Goal: Task Accomplishment & Management: Use online tool/utility

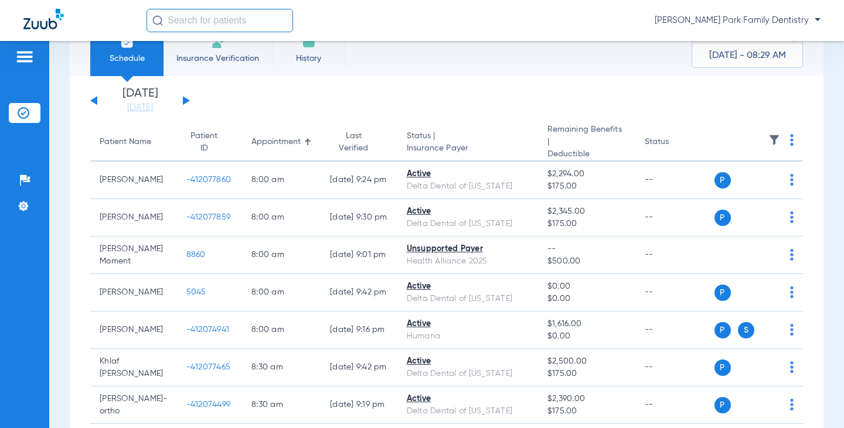
scroll to position [59, 0]
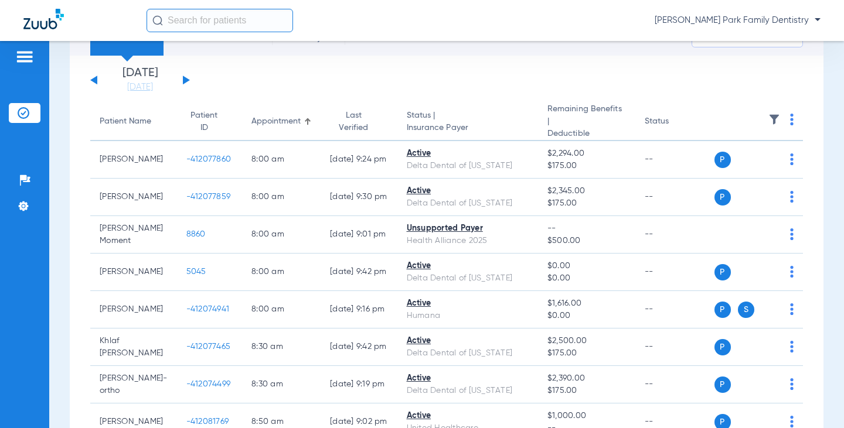
click at [768, 117] on img at bounding box center [774, 120] width 12 height 12
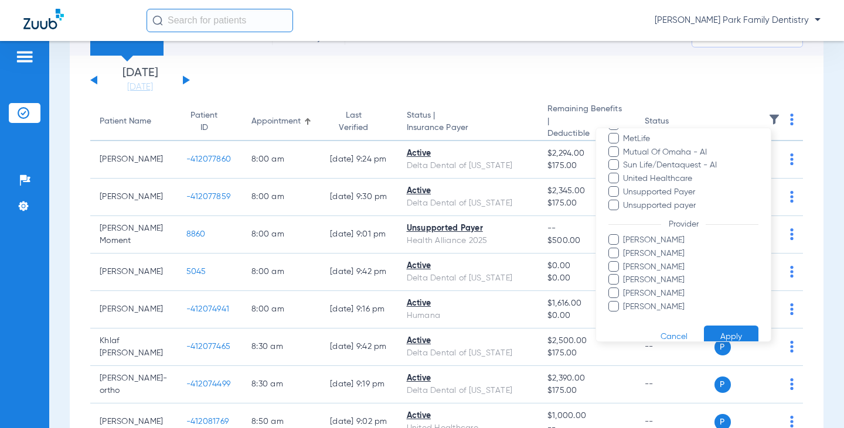
scroll to position [253, 0]
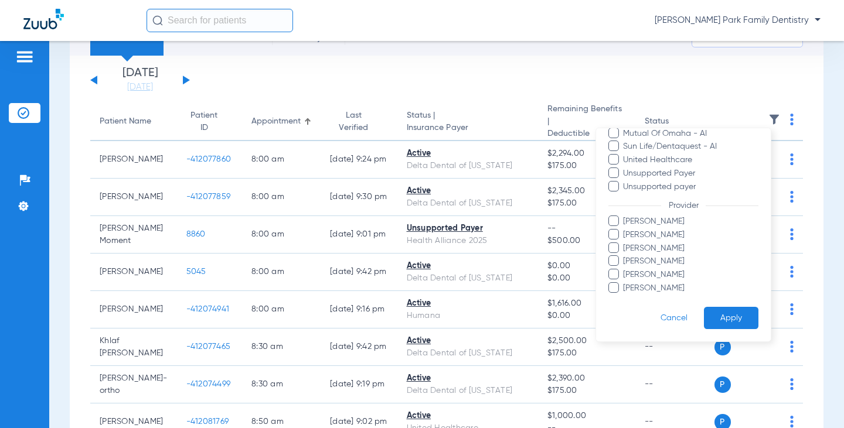
click at [608, 290] on span at bounding box center [613, 287] width 11 height 11
click at [625, 297] on input "[PERSON_NAME]" at bounding box center [625, 297] width 0 height 0
click at [723, 320] on button "Apply" at bounding box center [731, 318] width 55 height 23
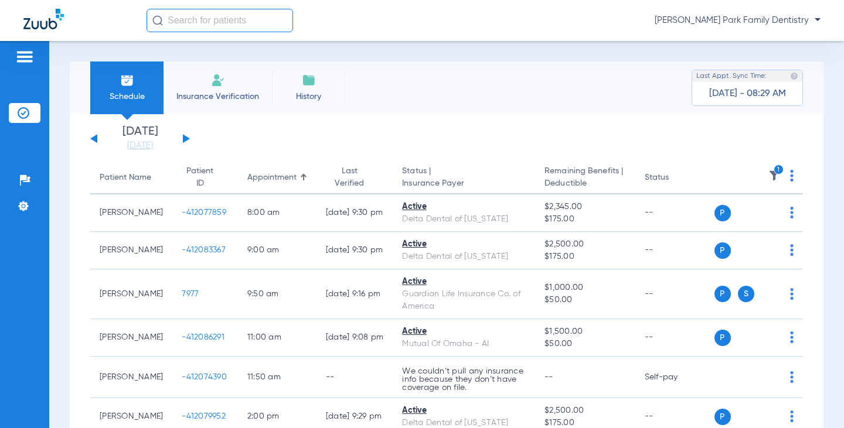
scroll to position [59, 0]
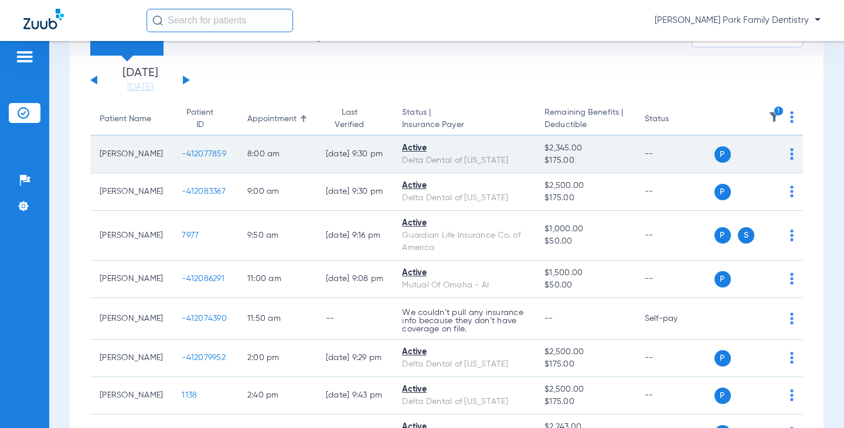
click at [186, 156] on span "-412077859" at bounding box center [204, 154] width 45 height 8
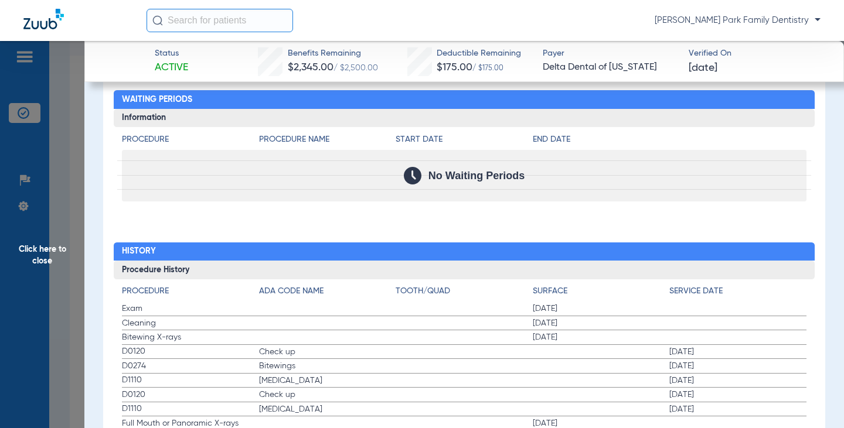
scroll to position [1419, 0]
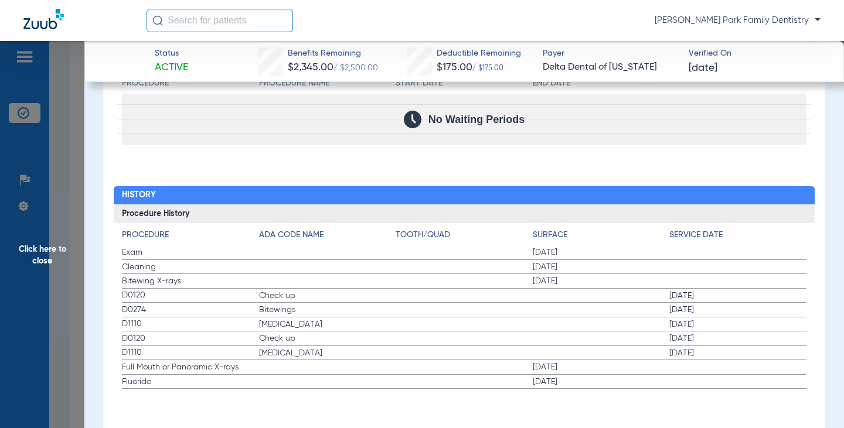
click at [46, 243] on span "Click here to close" at bounding box center [42, 255] width 84 height 428
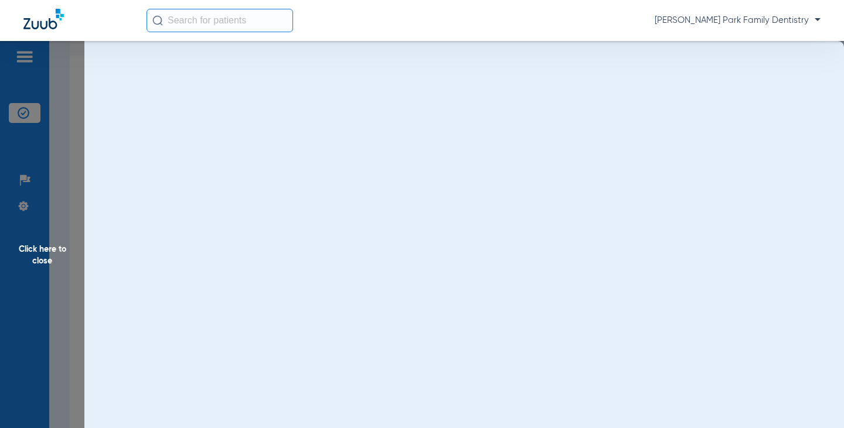
scroll to position [0, 0]
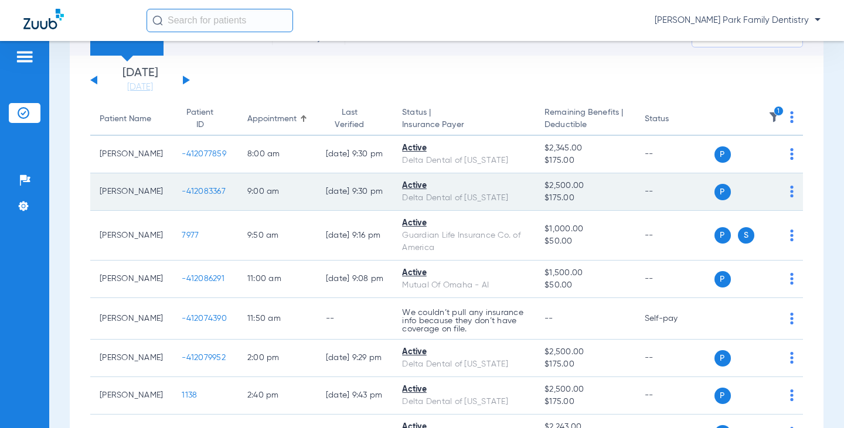
click at [182, 195] on span "-412083367" at bounding box center [204, 192] width 44 height 8
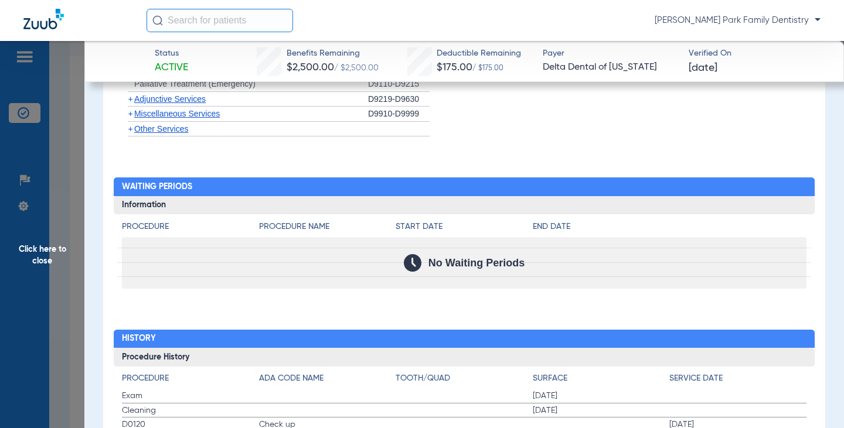
scroll to position [1404, 0]
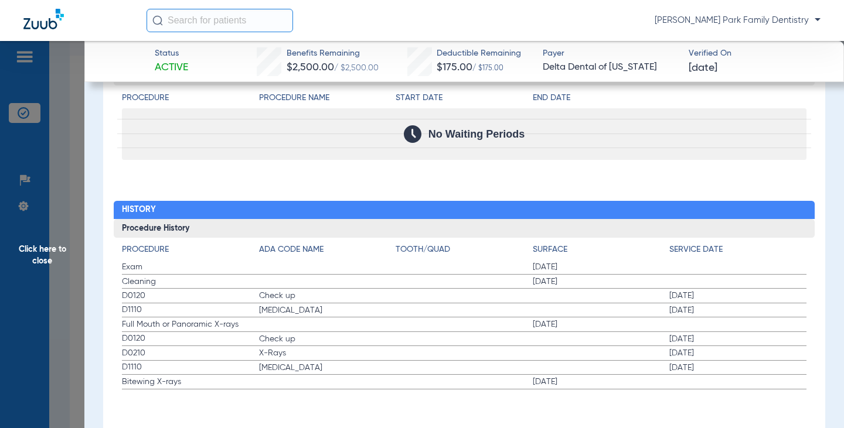
click at [48, 258] on span "Click here to close" at bounding box center [42, 255] width 84 height 428
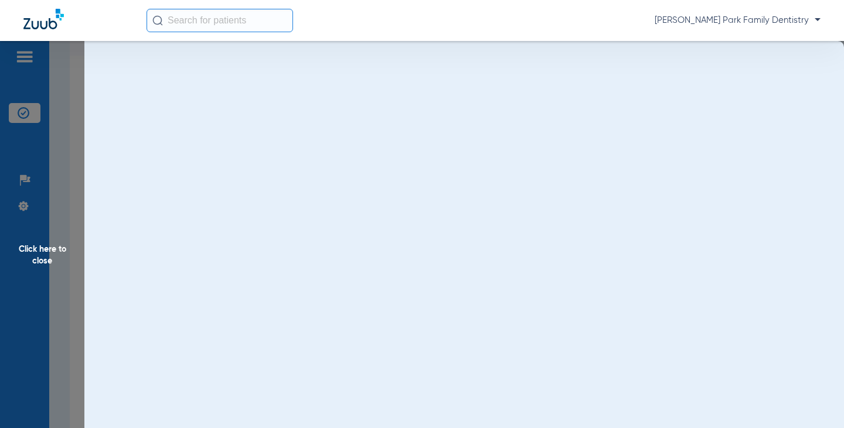
scroll to position [0, 0]
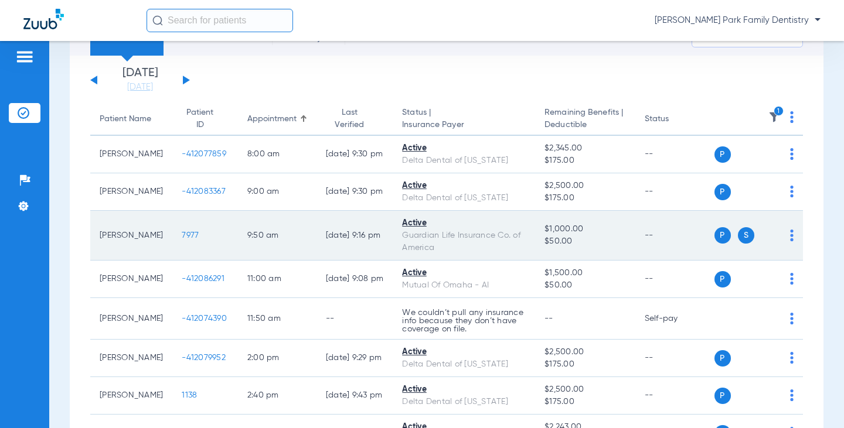
click at [182, 236] on span "7977" at bounding box center [190, 236] width 17 height 8
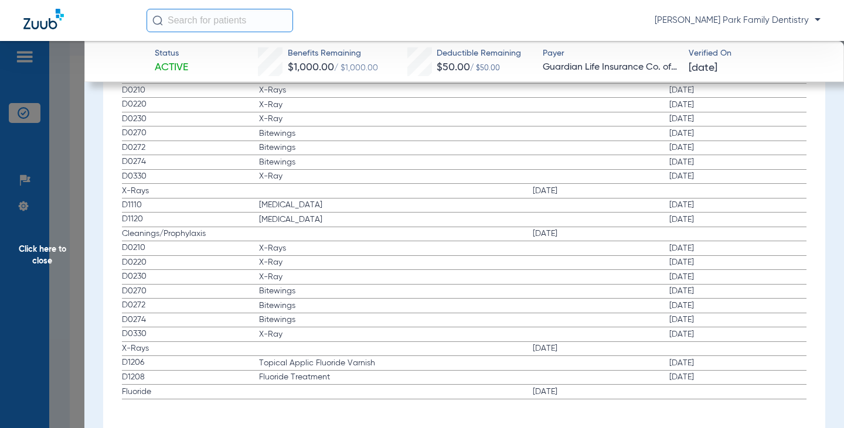
scroll to position [1955, 0]
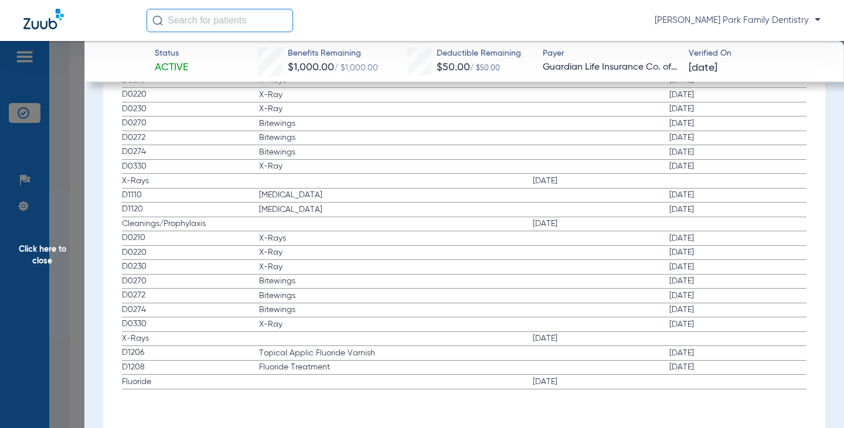
click at [60, 255] on span "Click here to close" at bounding box center [42, 255] width 84 height 428
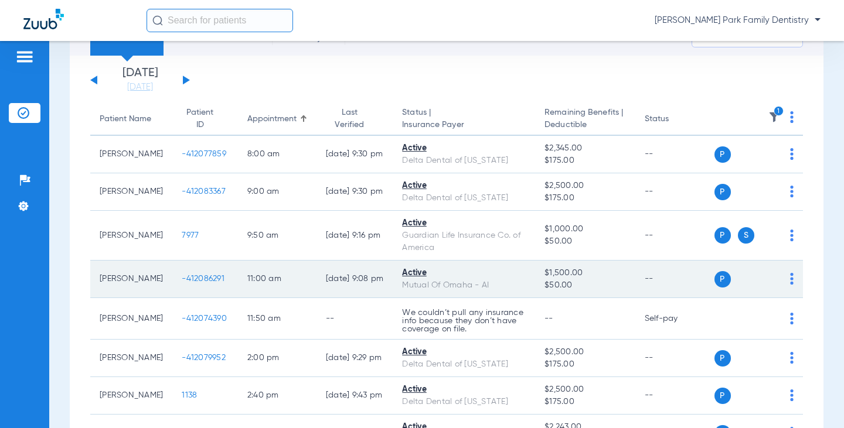
click at [200, 277] on span "-412086291" at bounding box center [203, 279] width 43 height 8
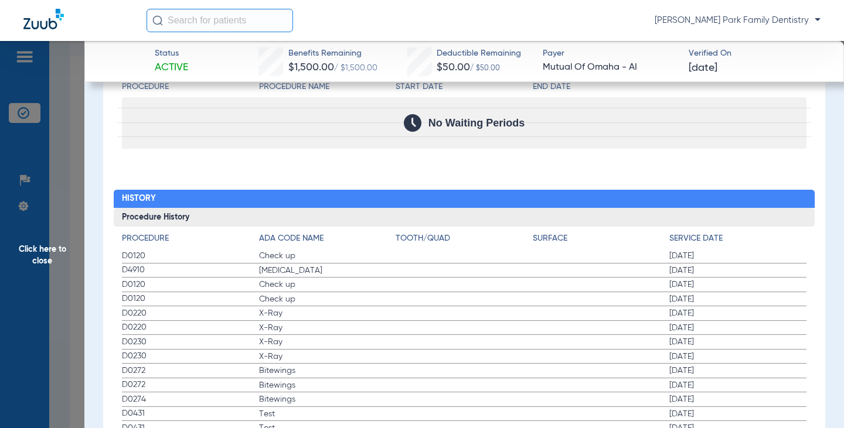
scroll to position [1204, 0]
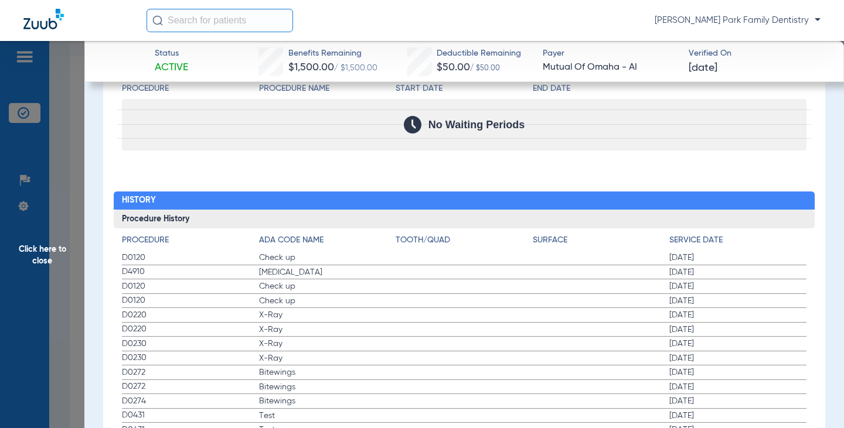
click at [59, 255] on span "Click here to close" at bounding box center [42, 255] width 84 height 428
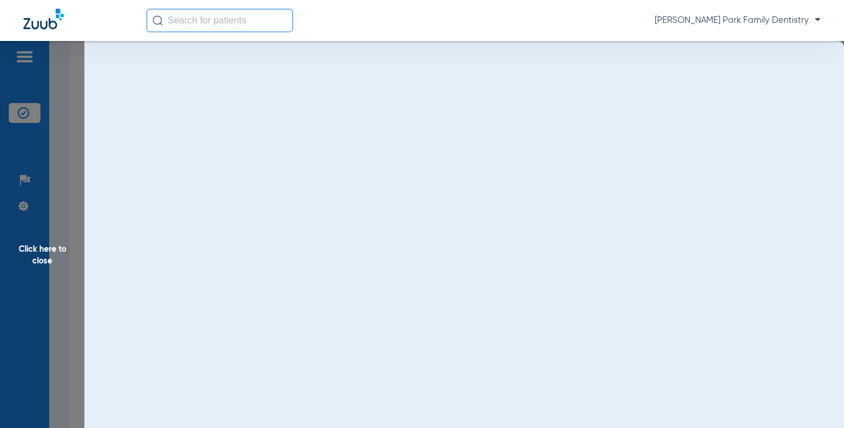
scroll to position [0, 0]
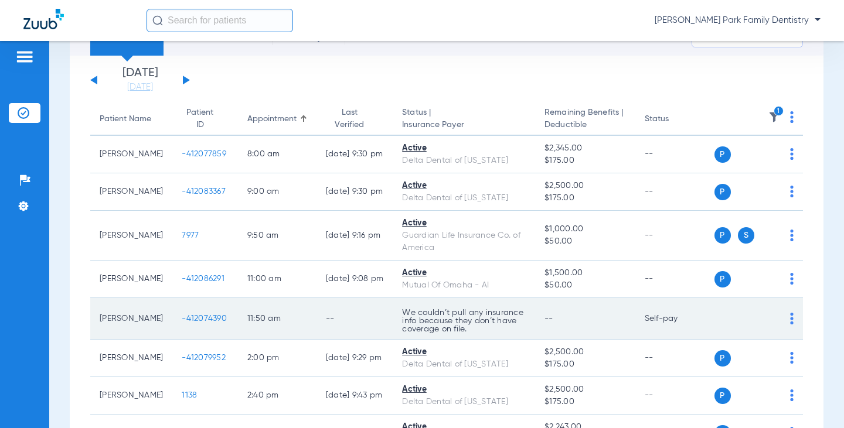
click at [192, 320] on span "-412074390" at bounding box center [204, 319] width 45 height 8
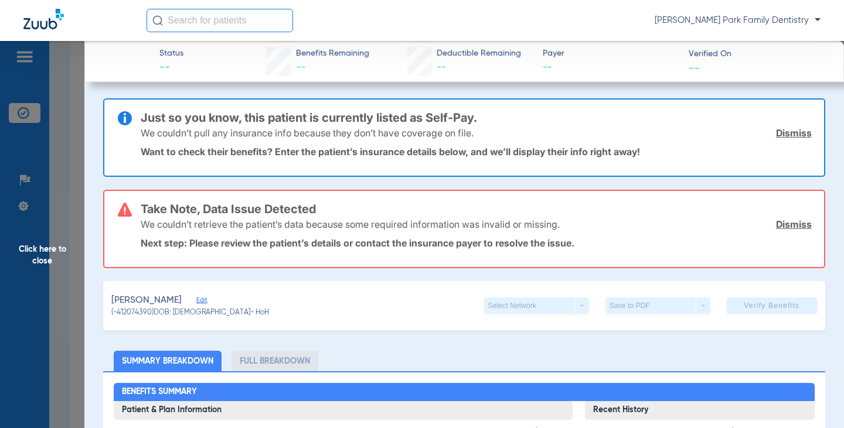
click at [40, 253] on span "Click here to close" at bounding box center [42, 255] width 84 height 428
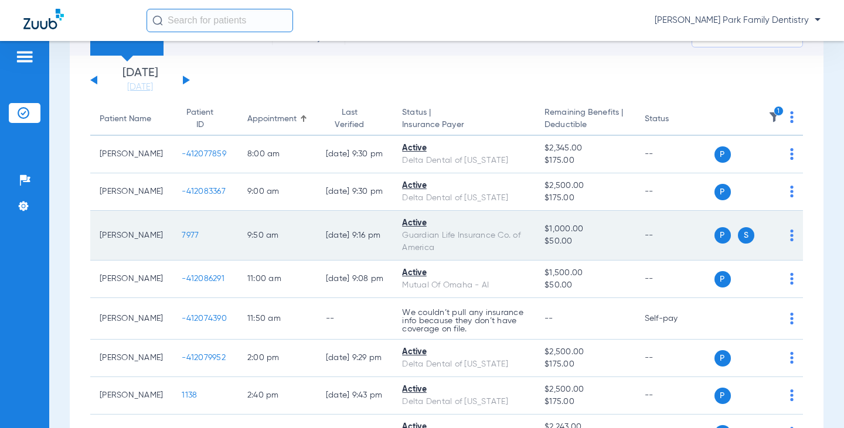
scroll to position [117, 0]
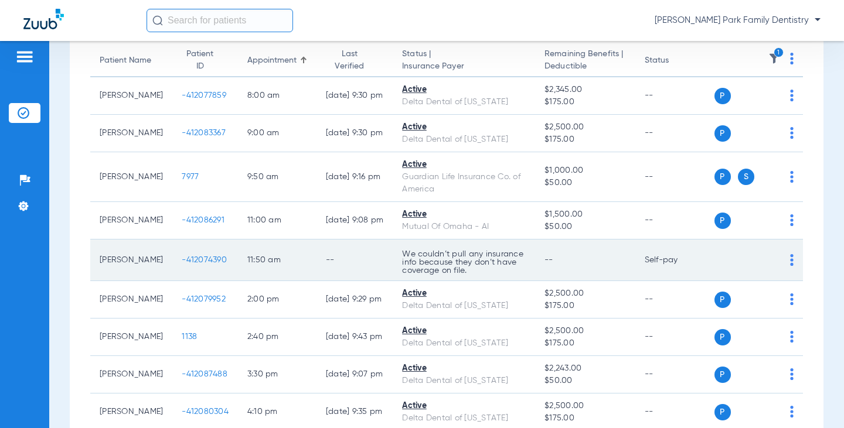
click at [195, 258] on span "-412074390" at bounding box center [204, 260] width 45 height 8
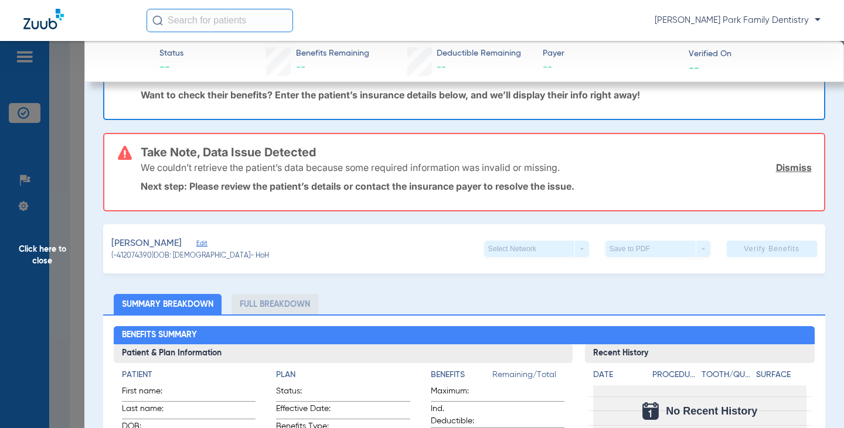
scroll to position [0, 0]
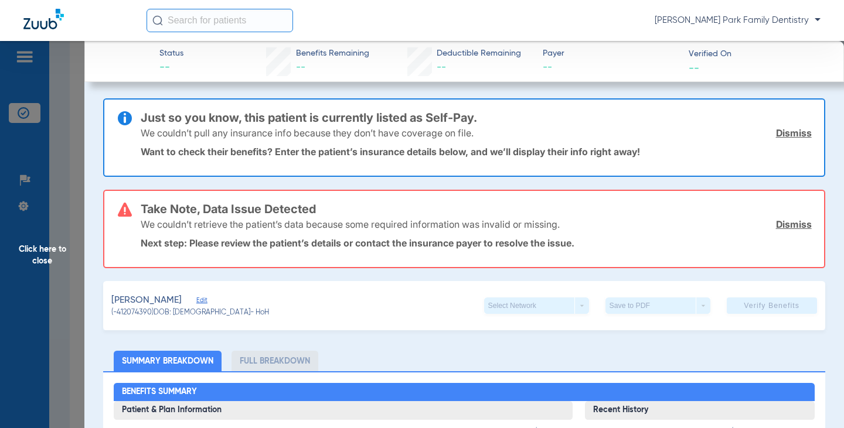
click at [62, 254] on span "Click here to close" at bounding box center [42, 255] width 84 height 428
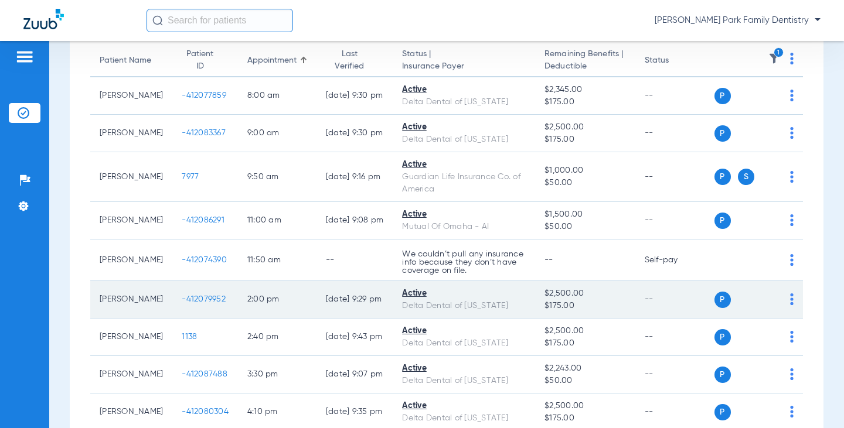
click at [198, 299] on span "-412079952" at bounding box center [204, 299] width 44 height 8
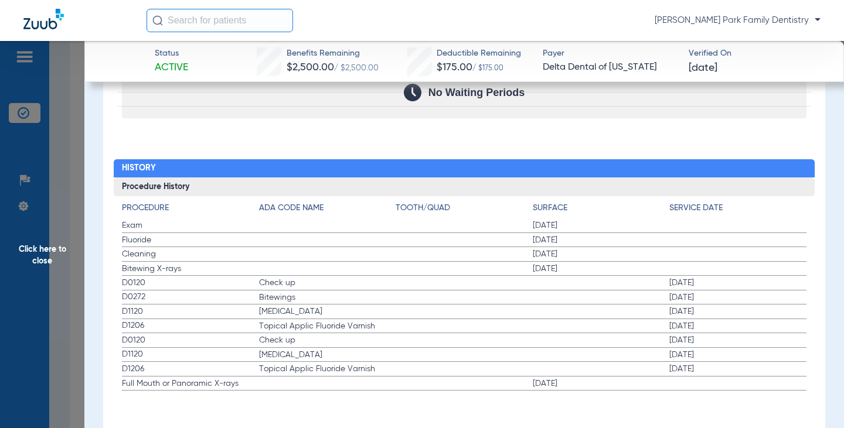
scroll to position [1448, 0]
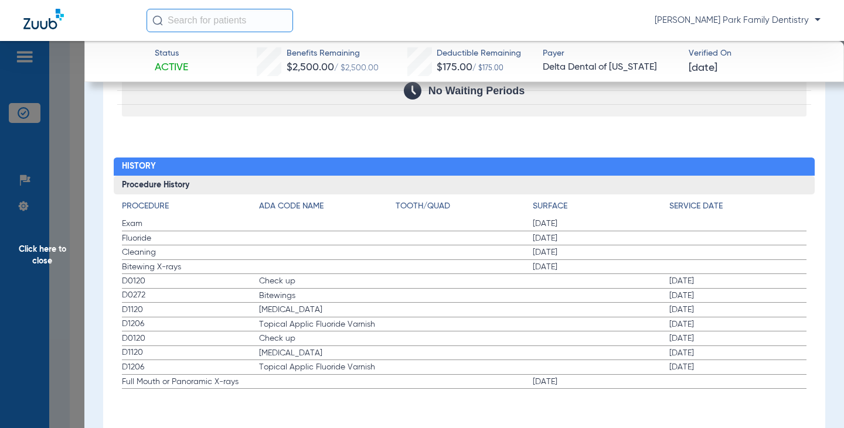
click at [56, 244] on span "Click here to close" at bounding box center [42, 255] width 84 height 428
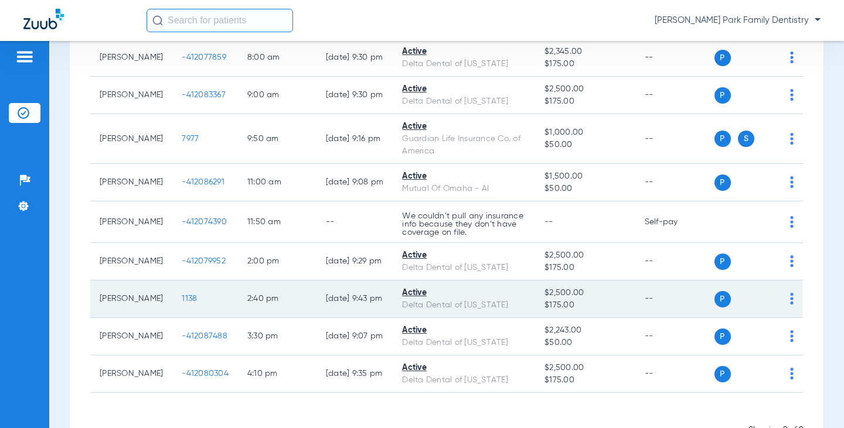
scroll to position [176, 0]
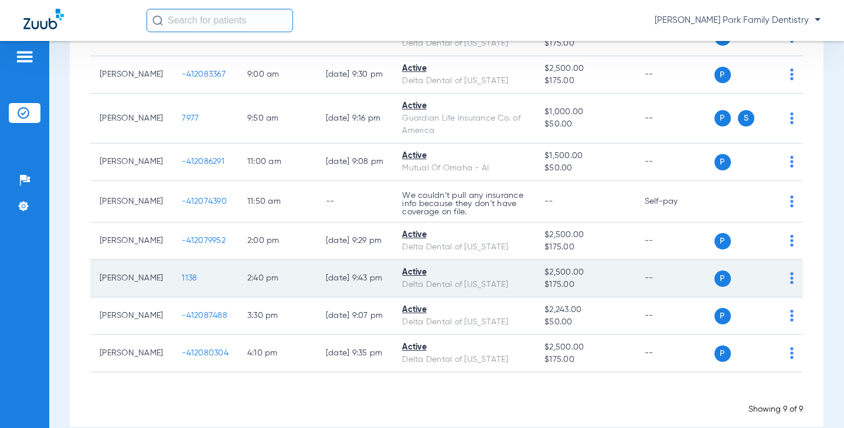
click at [182, 281] on span "1138" at bounding box center [189, 278] width 15 height 8
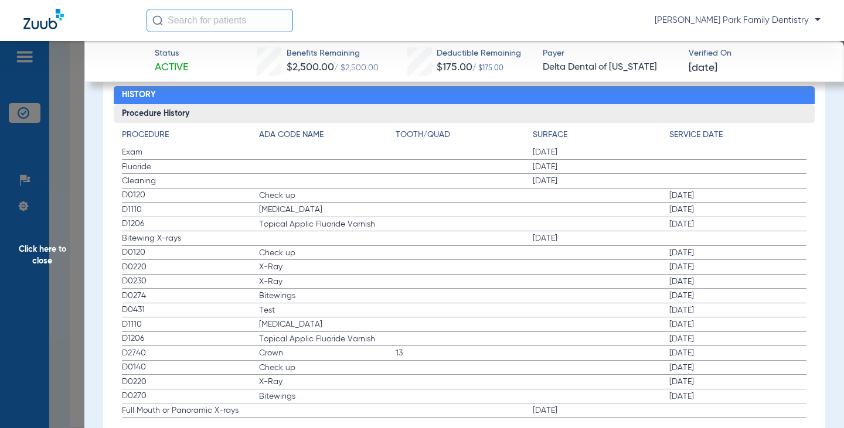
scroll to position [1522, 0]
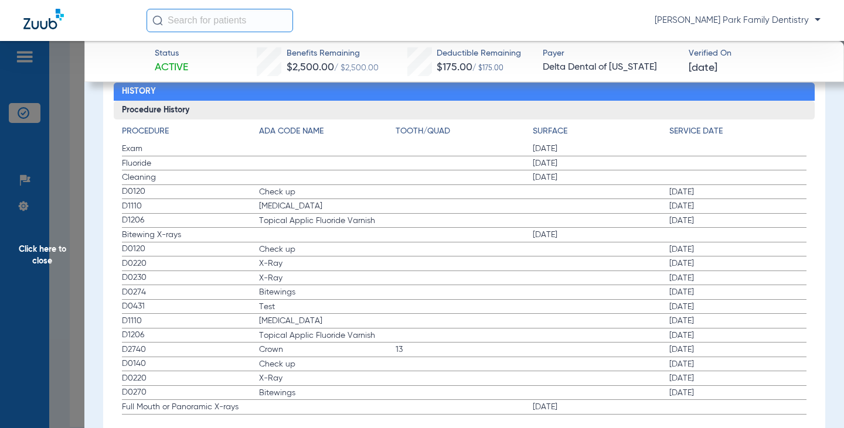
click at [74, 247] on span "Click here to close" at bounding box center [42, 255] width 84 height 428
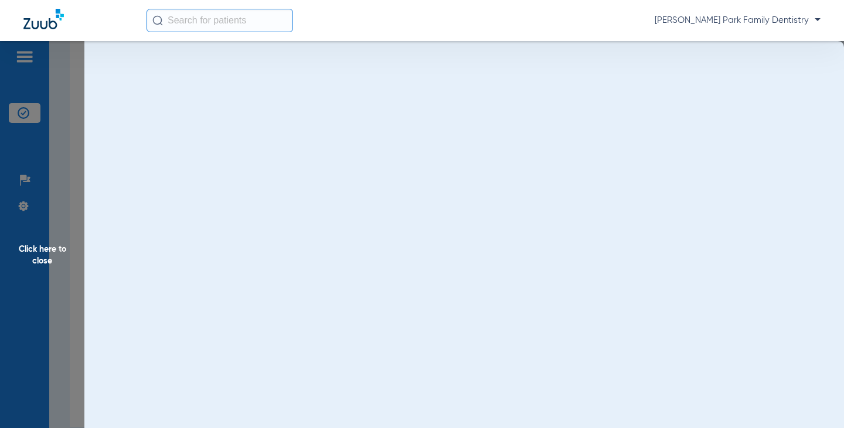
scroll to position [0, 0]
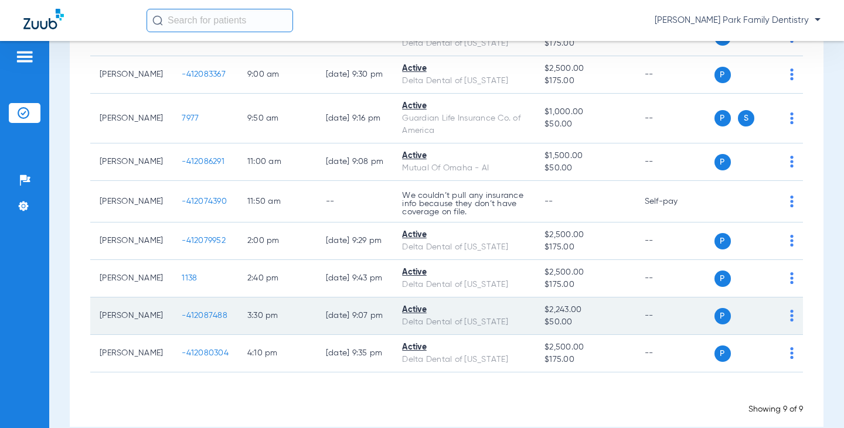
click at [182, 318] on span "-412087488" at bounding box center [205, 316] width 46 height 8
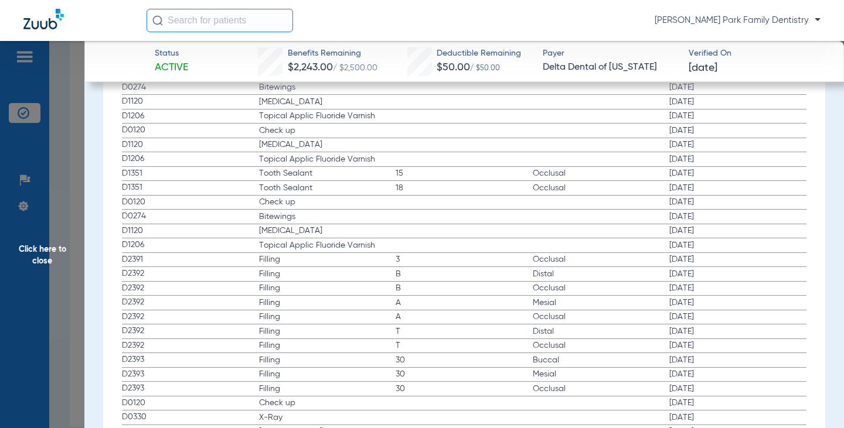
scroll to position [1594, 0]
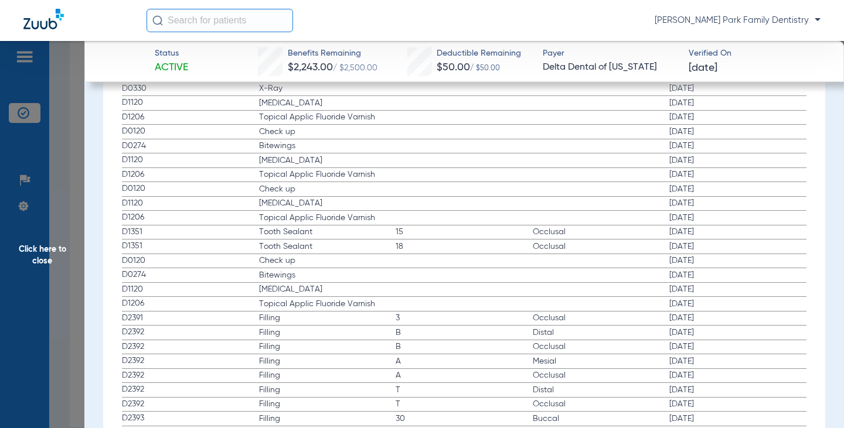
click at [33, 263] on span "Click here to close" at bounding box center [42, 255] width 84 height 428
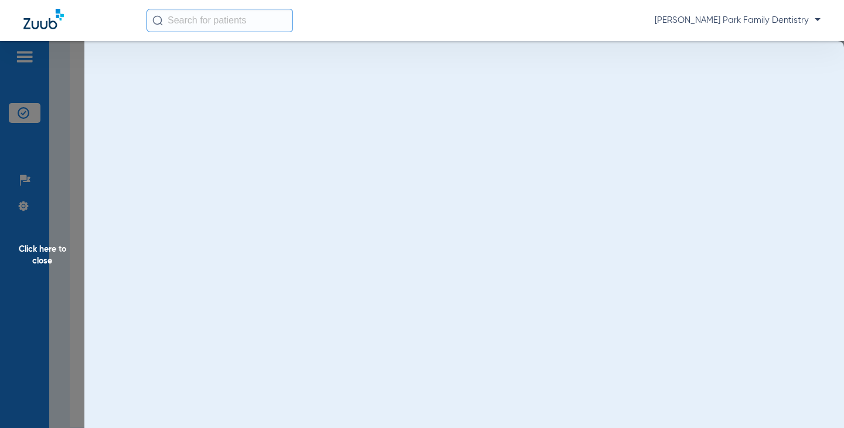
scroll to position [0, 0]
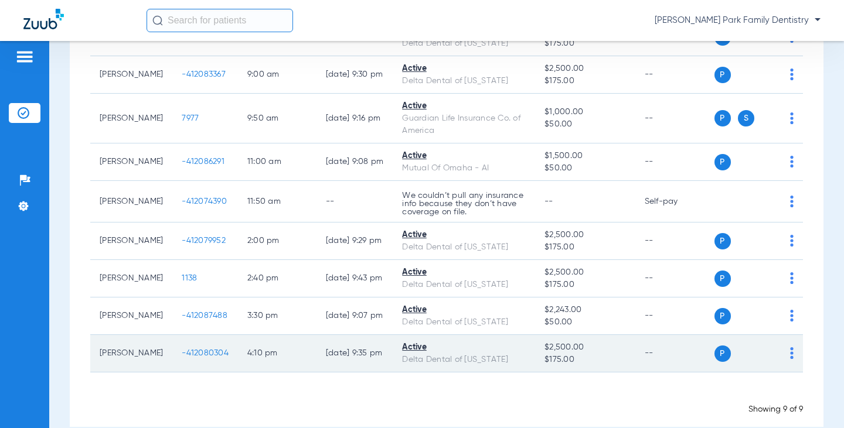
click at [185, 355] on span "-412080304" at bounding box center [205, 353] width 47 height 8
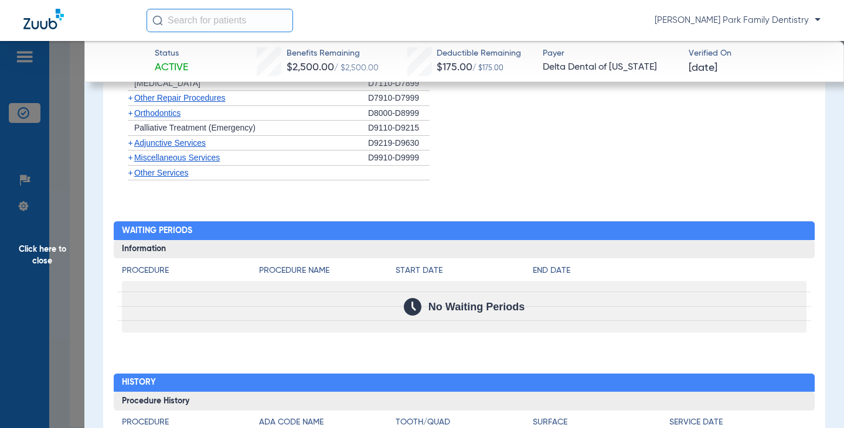
scroll to position [1465, 0]
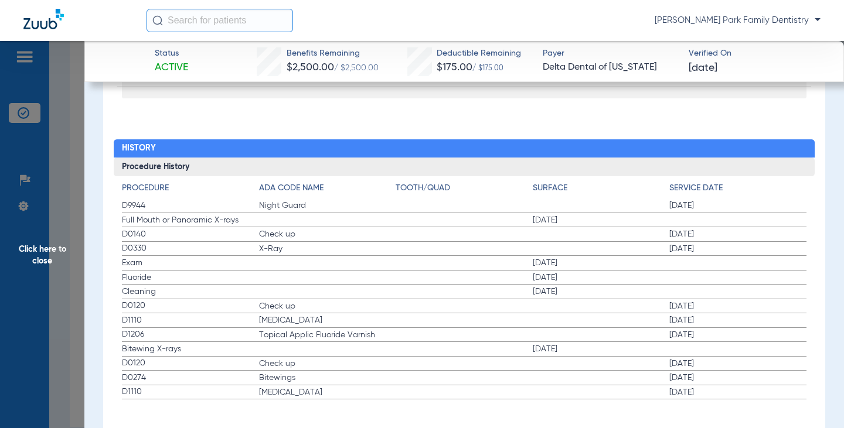
click at [61, 249] on span "Click here to close" at bounding box center [42, 255] width 84 height 428
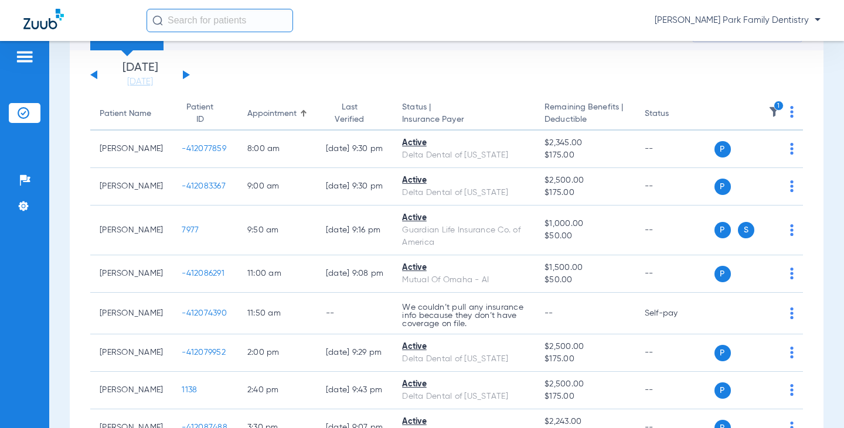
scroll to position [0, 0]
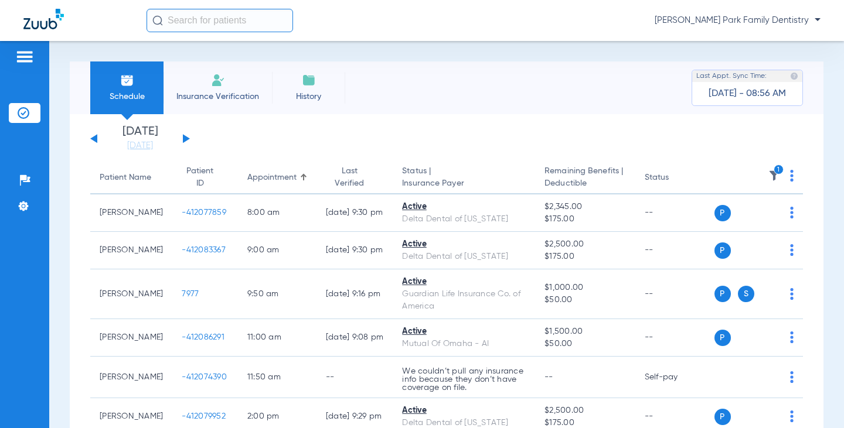
click at [774, 171] on icon "1" at bounding box center [779, 170] width 11 height 11
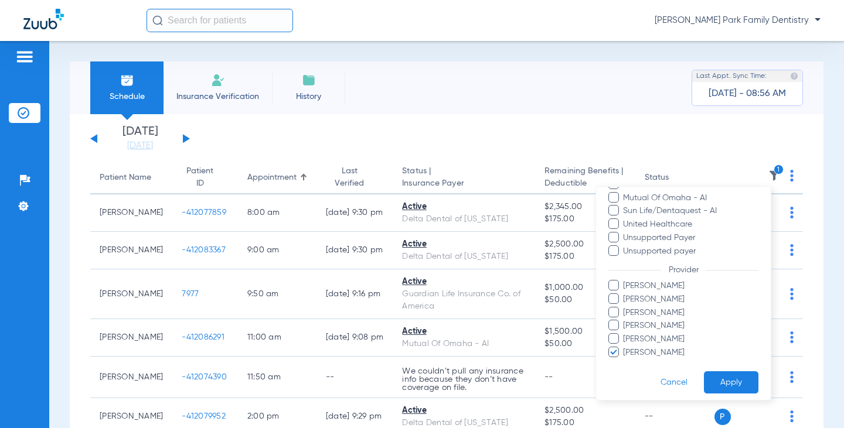
scroll to position [253, 0]
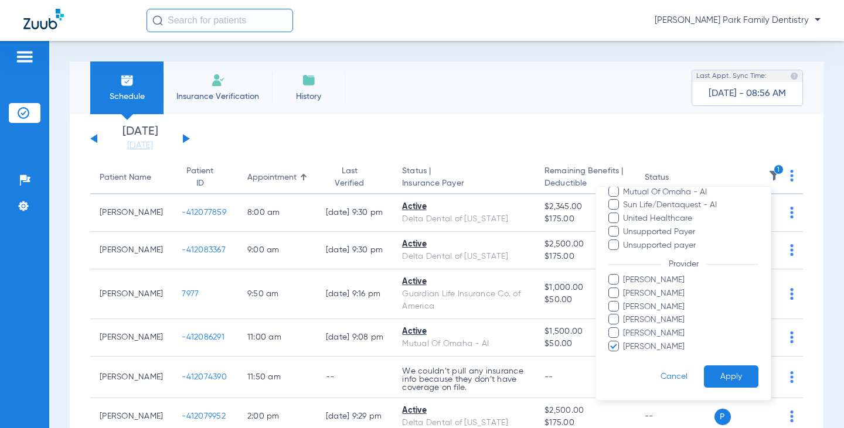
click at [649, 305] on span "[PERSON_NAME]" at bounding box center [690, 307] width 136 height 12
click at [625, 315] on input "[PERSON_NAME]" at bounding box center [625, 315] width 0 height 0
click at [639, 348] on span "[PERSON_NAME]" at bounding box center [690, 347] width 136 height 12
click at [625, 355] on input "[PERSON_NAME]" at bounding box center [625, 355] width 0 height 0
click at [720, 366] on button "Apply" at bounding box center [731, 377] width 55 height 23
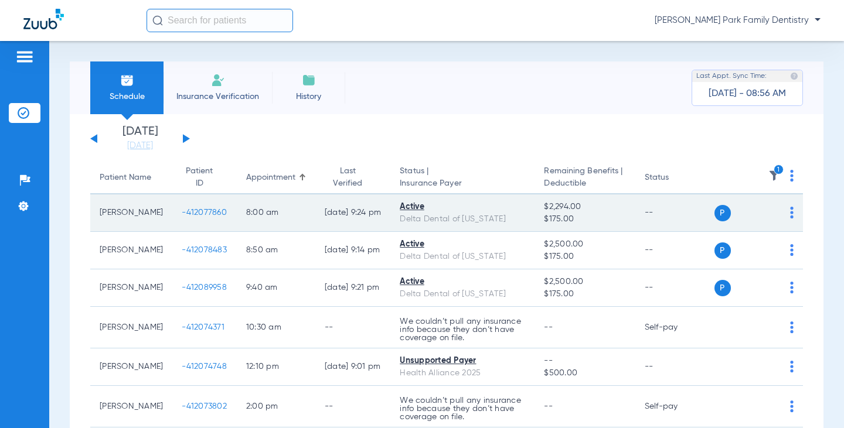
click at [187, 214] on span "-412077860" at bounding box center [204, 213] width 45 height 8
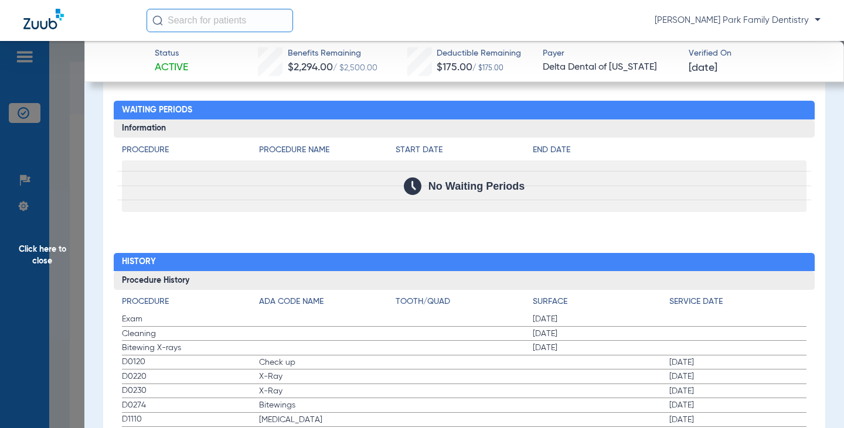
scroll to position [1433, 0]
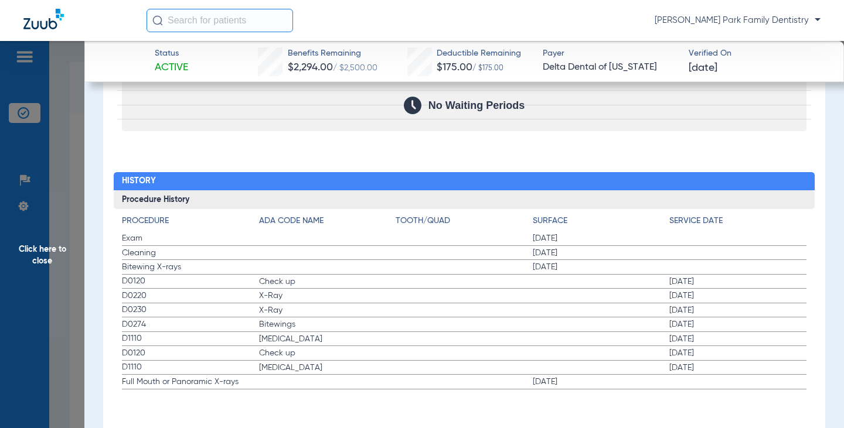
click at [55, 254] on span "Click here to close" at bounding box center [42, 255] width 84 height 428
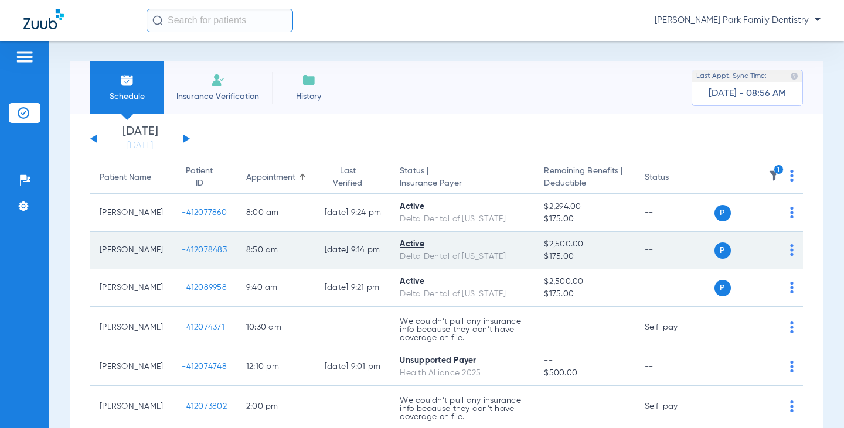
click at [198, 253] on span "-412078483" at bounding box center [204, 250] width 45 height 8
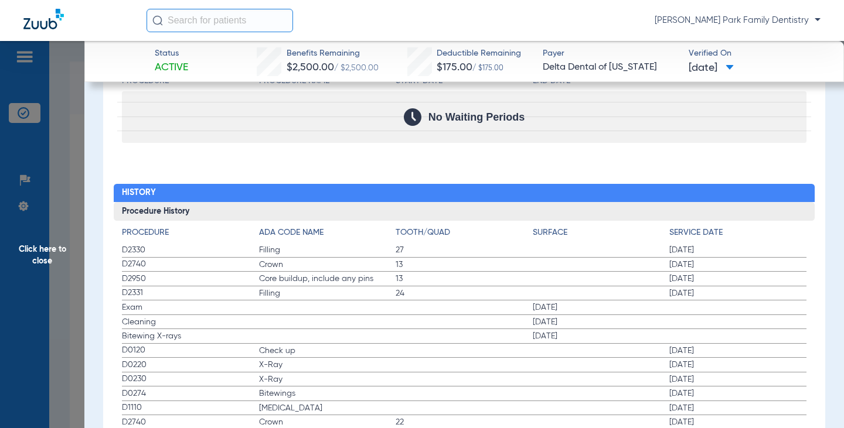
scroll to position [1534, 0]
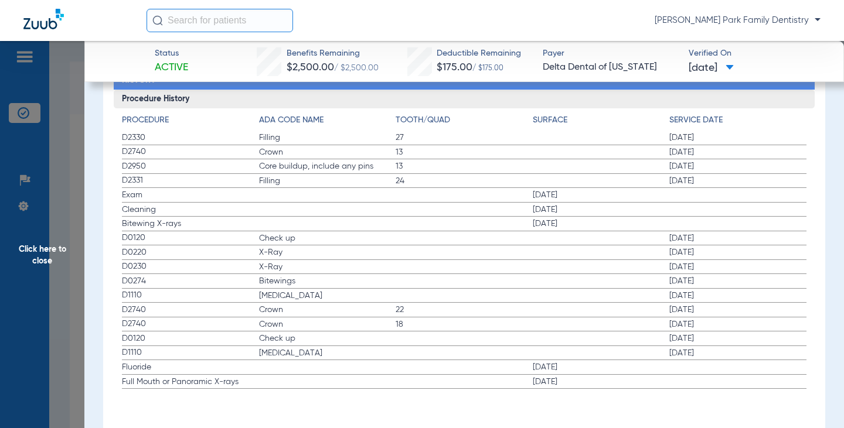
click at [35, 263] on span "Click here to close" at bounding box center [42, 255] width 84 height 428
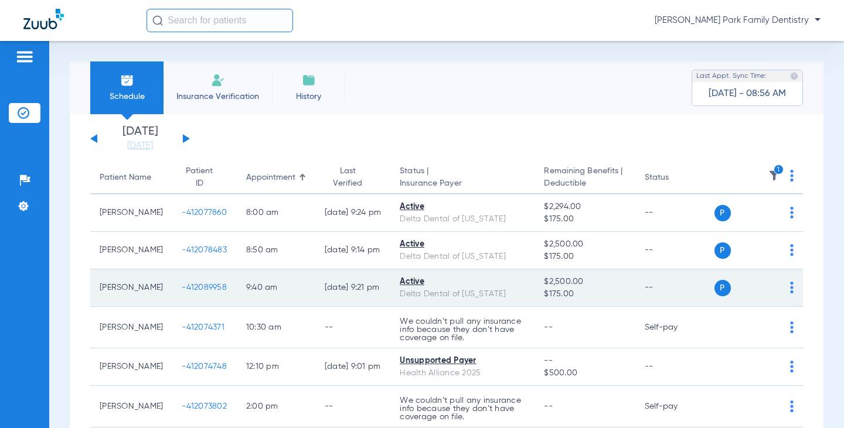
click at [182, 284] on span "-412089958" at bounding box center [204, 288] width 45 height 8
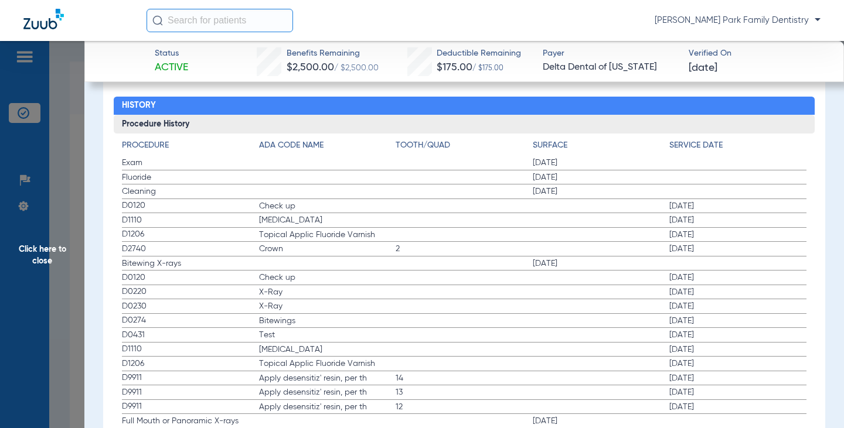
scroll to position [1524, 0]
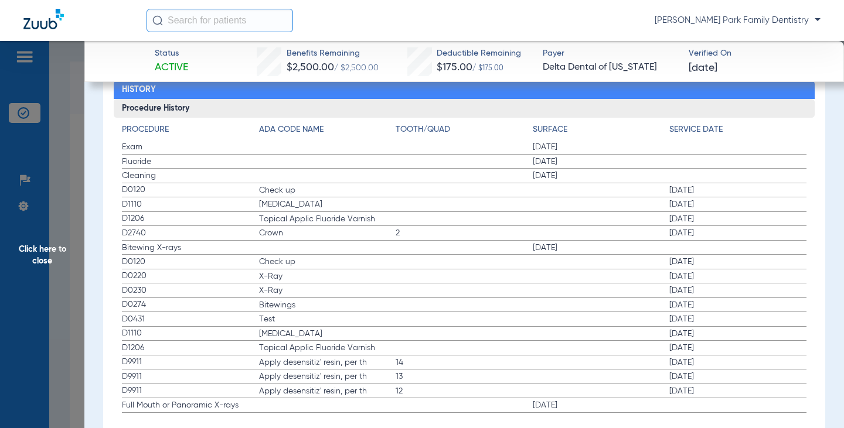
click at [57, 258] on span "Click here to close" at bounding box center [42, 255] width 84 height 428
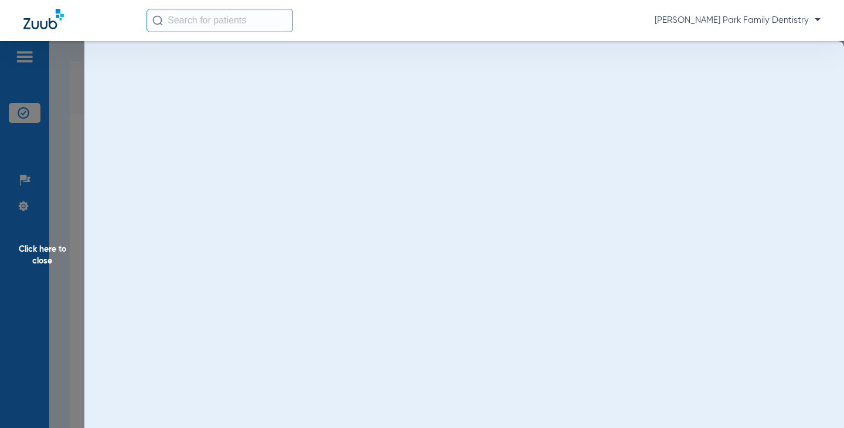
scroll to position [0, 0]
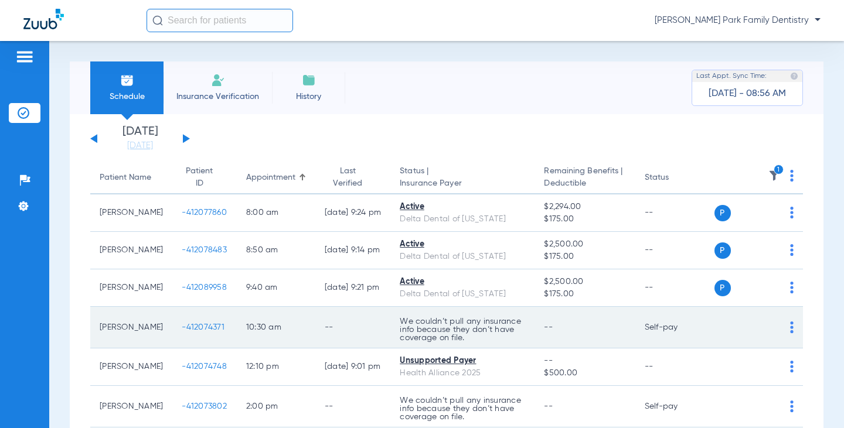
click at [187, 325] on span "-412074371" at bounding box center [203, 328] width 43 height 8
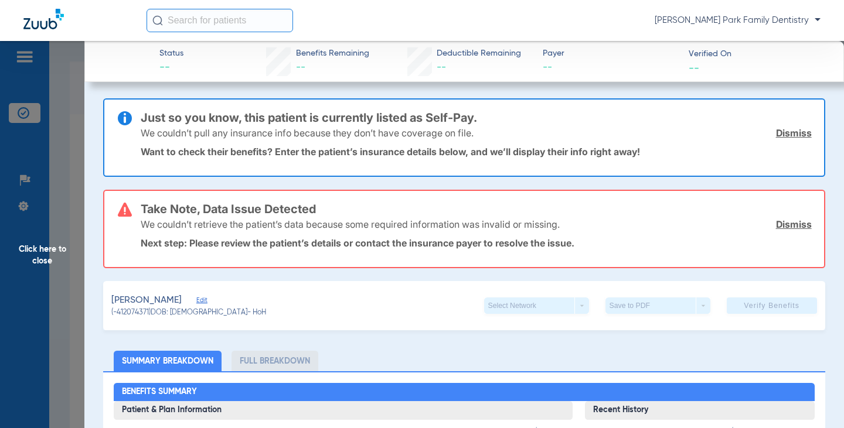
click at [42, 253] on span "Click here to close" at bounding box center [42, 255] width 84 height 428
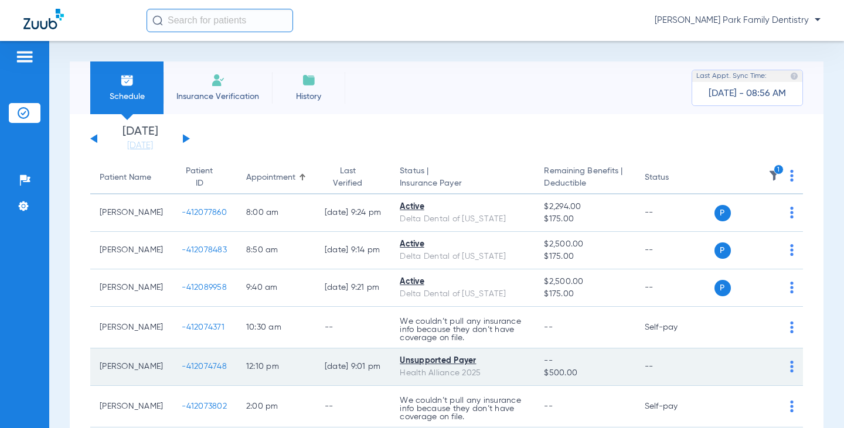
click at [189, 373] on td "-412074748" at bounding box center [204, 368] width 64 height 38
click at [186, 372] on td "-412074748" at bounding box center [204, 368] width 64 height 38
click at [185, 371] on span "-412074748" at bounding box center [204, 367] width 45 height 8
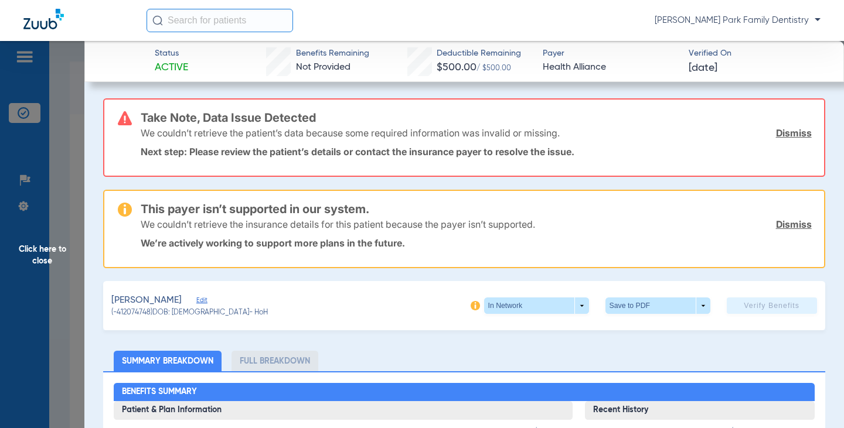
click at [34, 278] on span "Click here to close" at bounding box center [42, 255] width 84 height 428
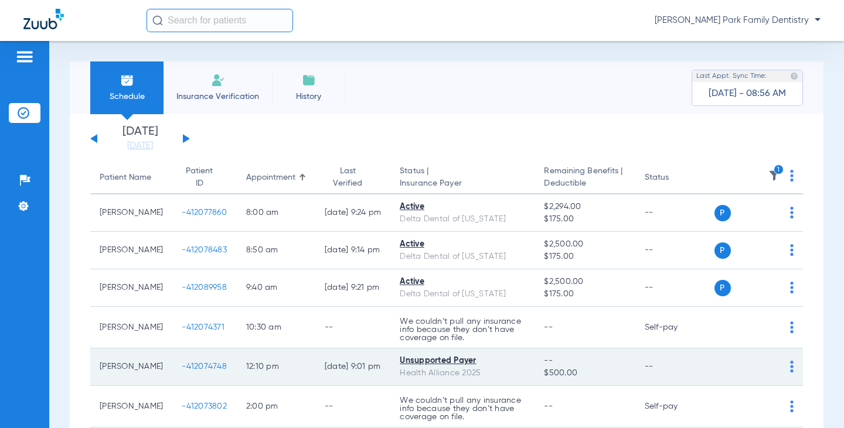
click at [190, 367] on span "-412074748" at bounding box center [204, 367] width 45 height 8
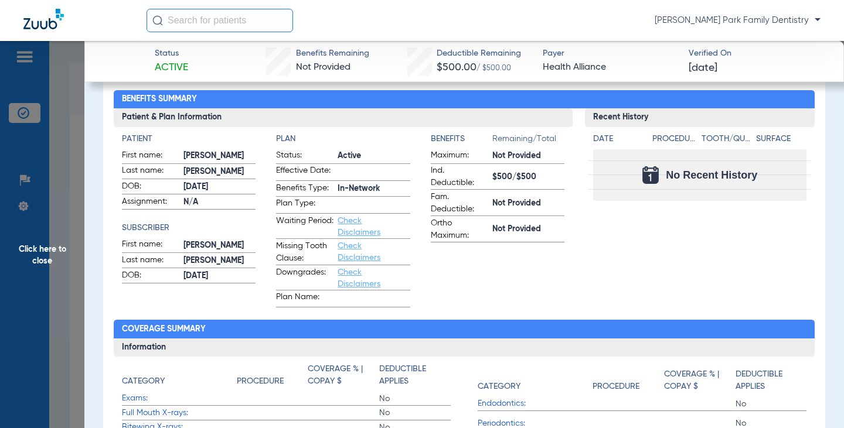
scroll to position [352, 0]
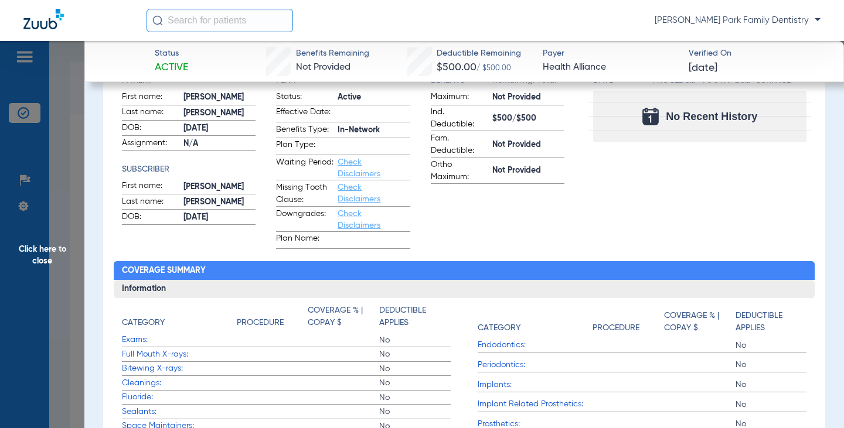
click at [41, 250] on span "Click here to close" at bounding box center [42, 255] width 84 height 428
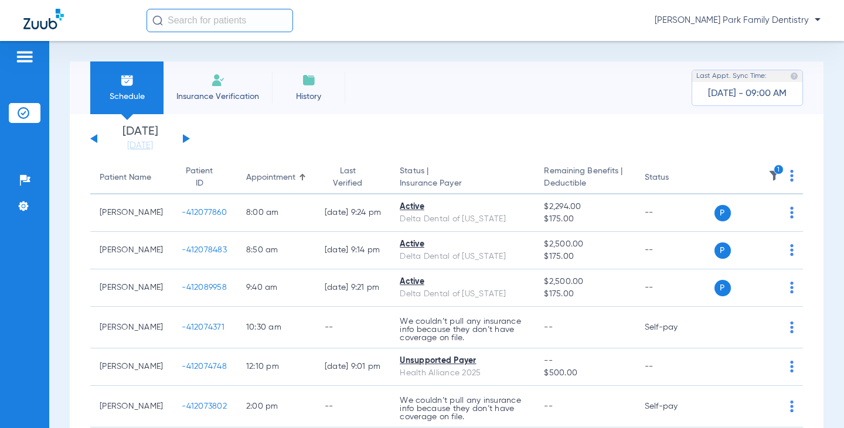
click at [97, 140] on button at bounding box center [93, 138] width 7 height 9
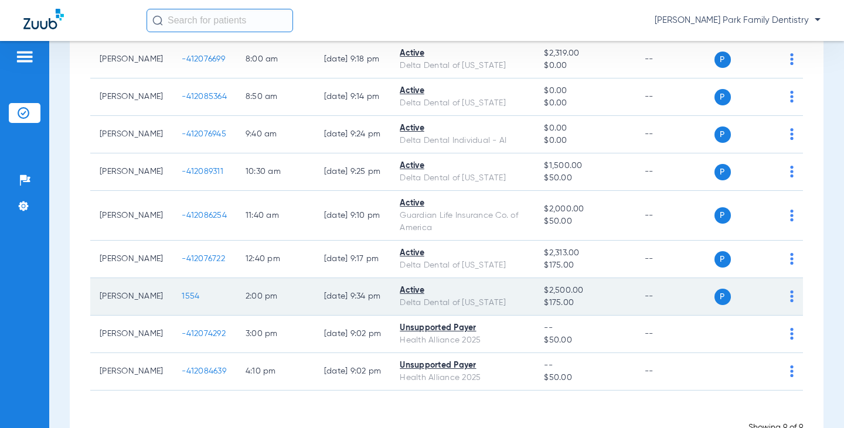
scroll to position [191, 0]
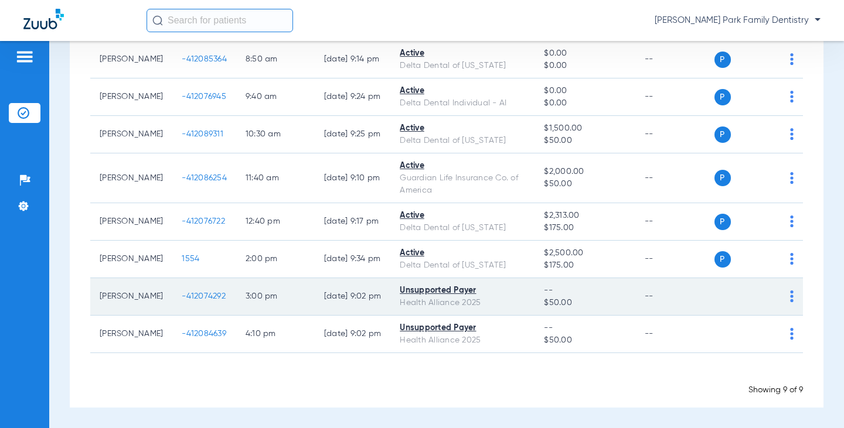
click at [182, 293] on span "-412074292" at bounding box center [204, 296] width 44 height 8
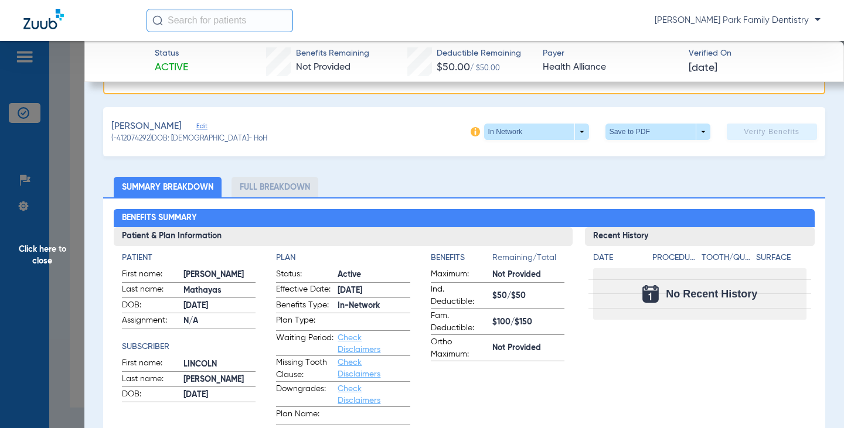
scroll to position [0, 0]
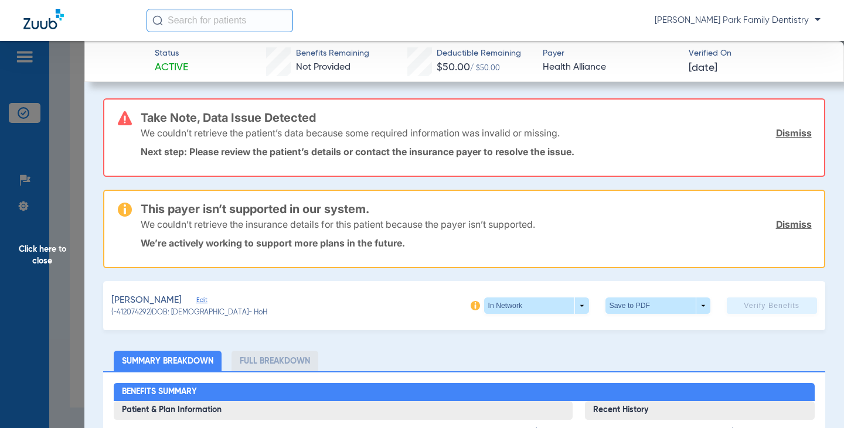
click at [47, 247] on span "Click here to close" at bounding box center [42, 255] width 84 height 428
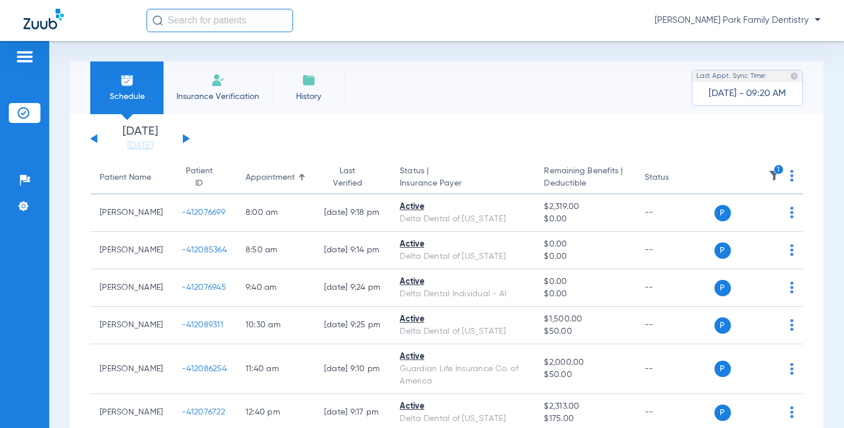
click at [185, 138] on button at bounding box center [186, 138] width 7 height 9
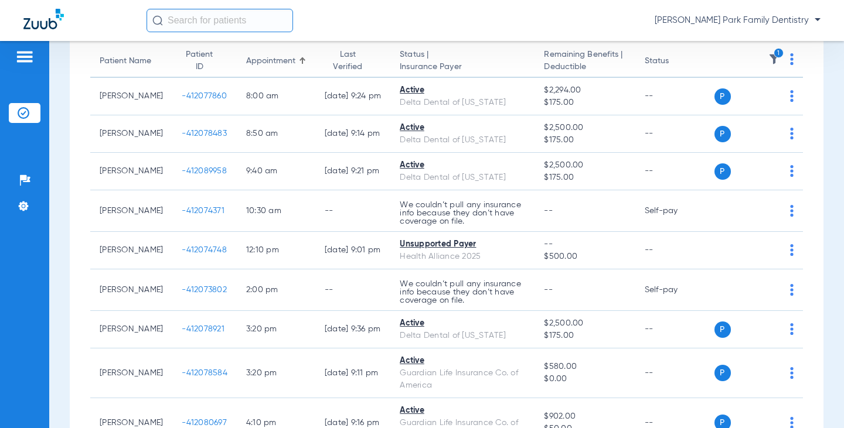
scroll to position [117, 0]
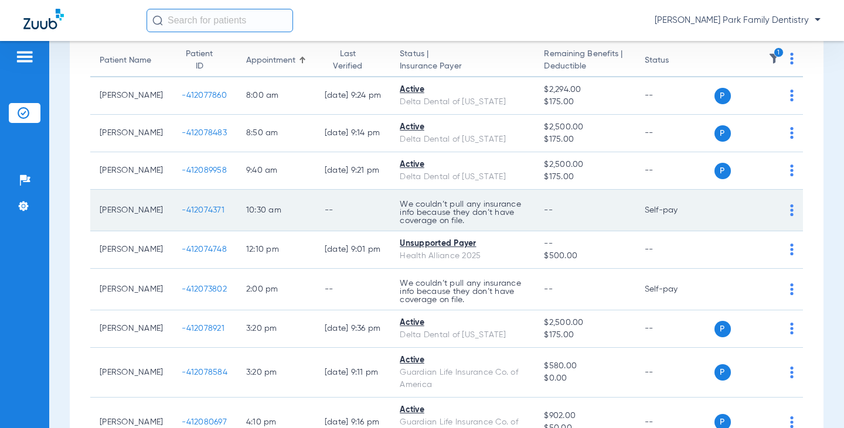
click at [201, 206] on span "-412074371" at bounding box center [203, 210] width 43 height 8
